Goal: Find specific page/section: Find specific page/section

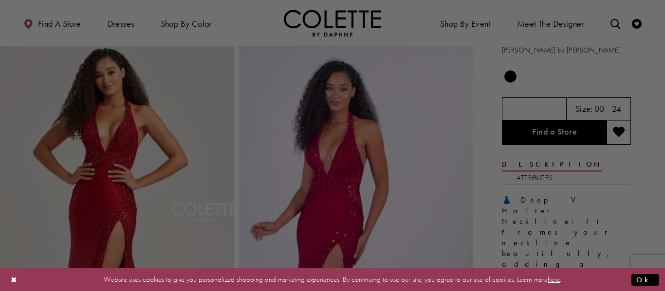
click at [570, 132] on div at bounding box center [335, 147] width 671 height 294
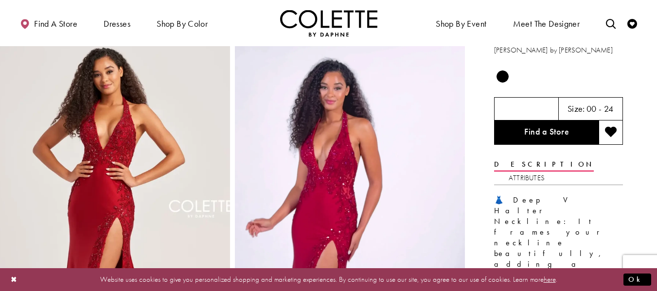
click at [445, 124] on video "Style CL5206 Colette by Daphne #1 autoplay loop mute video" at bounding box center [350, 226] width 230 height 409
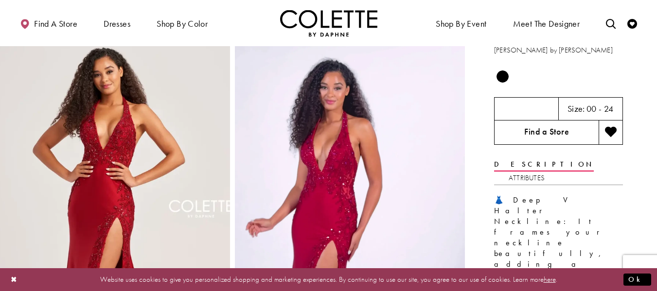
click at [538, 139] on link "Find a Store" at bounding box center [546, 133] width 105 height 24
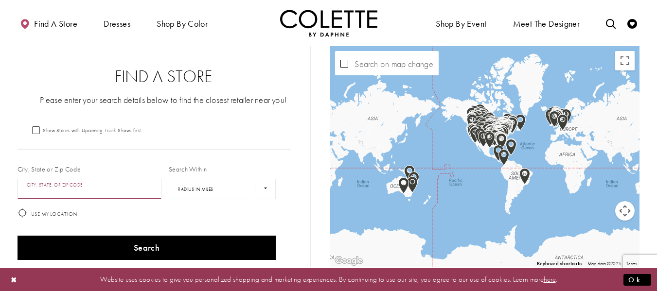
click at [72, 184] on input "City, State, or ZIP Code" at bounding box center [90, 189] width 145 height 20
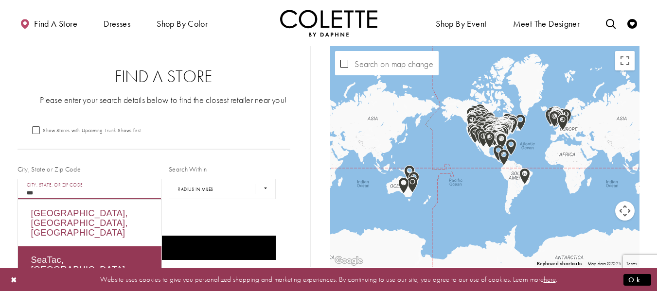
click at [90, 217] on div "Seattle, WA, USA" at bounding box center [90, 223] width 144 height 47
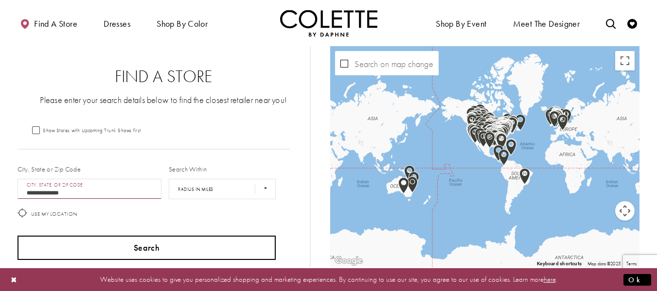
type input "**********"
click at [176, 243] on button "Search" at bounding box center [147, 248] width 259 height 24
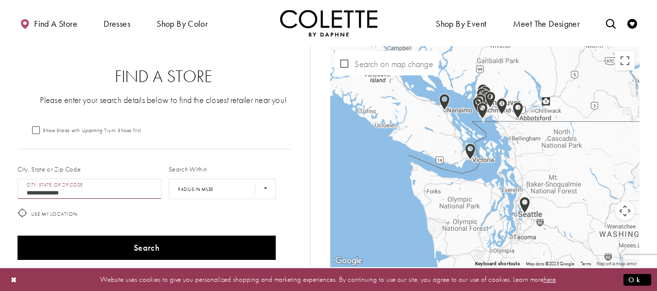
click at [524, 206] on img "Map with store locations" at bounding box center [525, 205] width 11 height 17
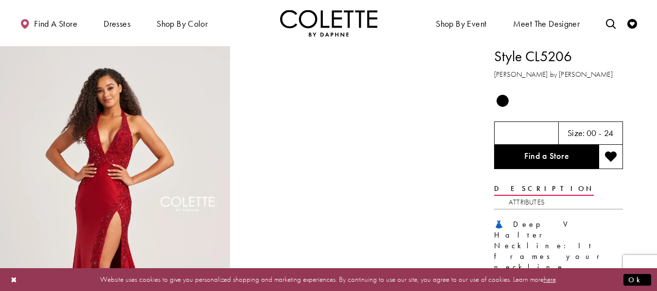
drag, startPoint x: 0, startPoint y: 0, endPoint x: 605, endPoint y: 137, distance: 620.6
click at [605, 137] on h5 "00 - 24" at bounding box center [600, 133] width 27 height 10
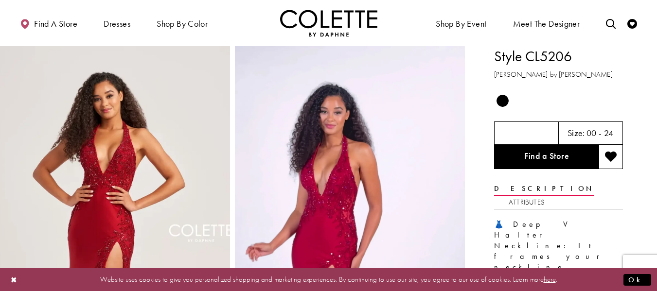
click at [524, 104] on div "Out of Stock" at bounding box center [559, 101] width 130 height 18
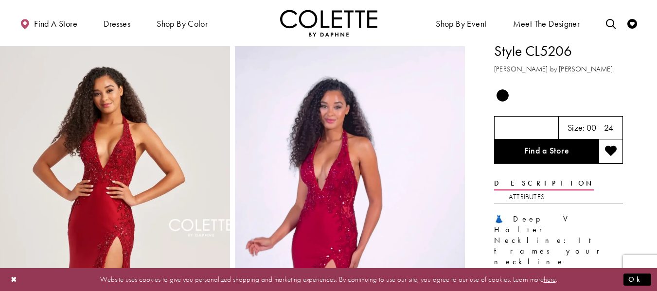
scroll to position [2, 0]
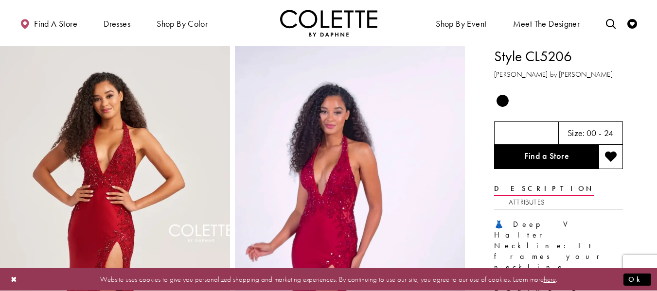
click at [531, 105] on div "Out of Stock" at bounding box center [559, 101] width 130 height 18
click at [523, 101] on div "Out of Stock" at bounding box center [559, 101] width 130 height 18
click at [524, 127] on div at bounding box center [526, 133] width 65 height 23
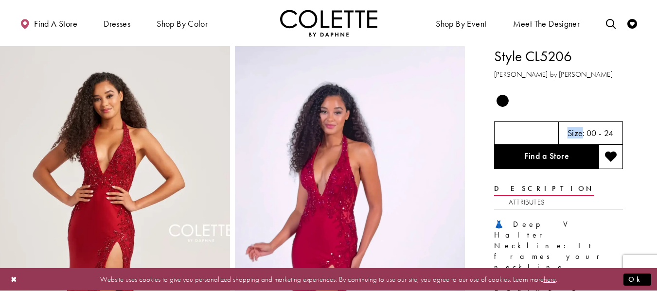
click at [524, 127] on div at bounding box center [526, 133] width 65 height 23
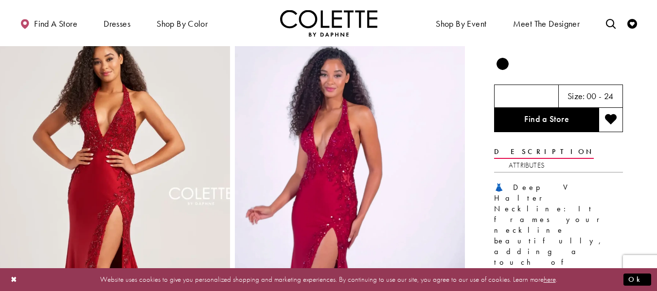
scroll to position [35, 0]
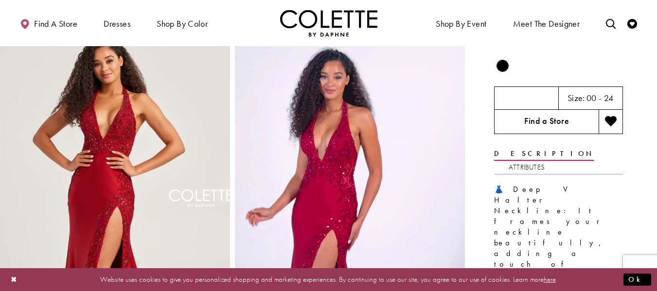
click at [558, 128] on link "Find a Store" at bounding box center [546, 122] width 105 height 24
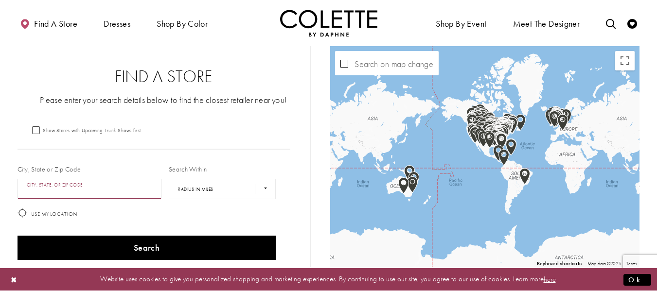
click at [98, 186] on input "City, State, or ZIP Code" at bounding box center [90, 189] width 145 height 20
click at [28, 215] on label "Use My Location" at bounding box center [48, 213] width 60 height 10
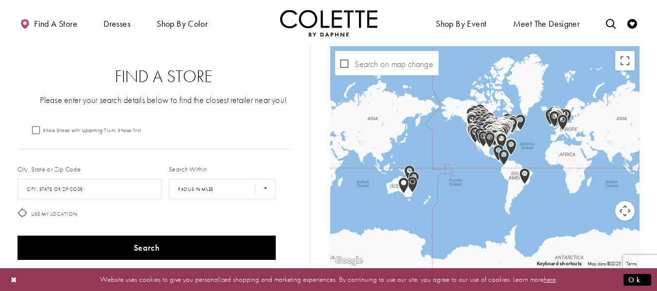
click at [154, 233] on div "Search" at bounding box center [147, 249] width 266 height 32
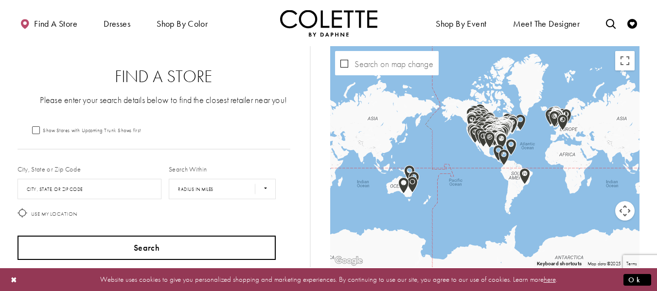
click at [156, 243] on button "Search" at bounding box center [147, 248] width 259 height 24
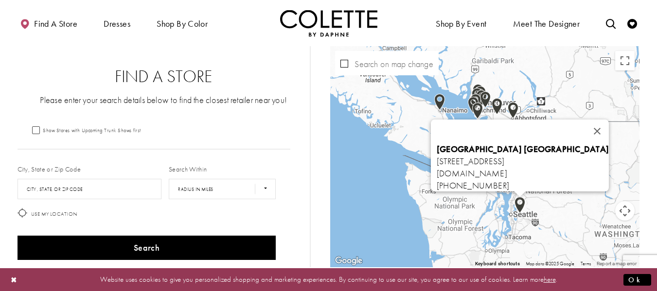
click at [526, 200] on div "Bridal Palace Bellevue 1313 156th Ave NE Suite 200, Bellevue, WA 98007, USA bri…" at bounding box center [484, 156] width 309 height 221
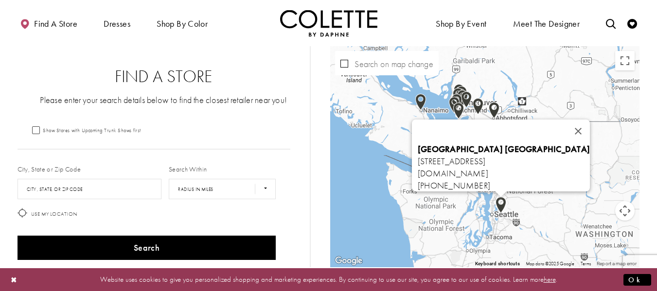
drag, startPoint x: 399, startPoint y: 145, endPoint x: 487, endPoint y: 167, distance: 90.3
click at [487, 167] on div "Bridal Palace Bellevue 1313 156th Ave NE Suite 200, Bellevue, WA 98007, USA bri…" at bounding box center [504, 167] width 172 height 49
click at [460, 168] on link "bridalpalacebellevue.com" at bounding box center [453, 173] width 71 height 11
click at [299, 150] on form "Show Stores with Upcoming Trunk Shows first City, State or Zip Code City, State…" at bounding box center [164, 195] width 293 height 139
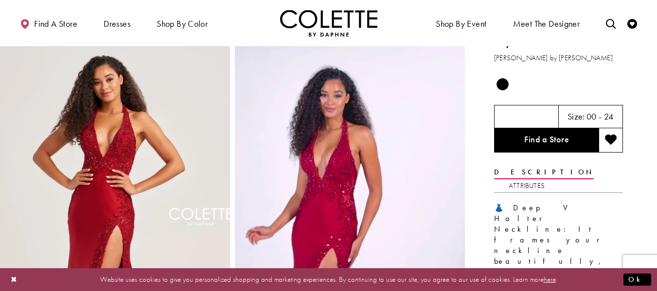
scroll to position [22, 0]
